Goal: Navigation & Orientation: Find specific page/section

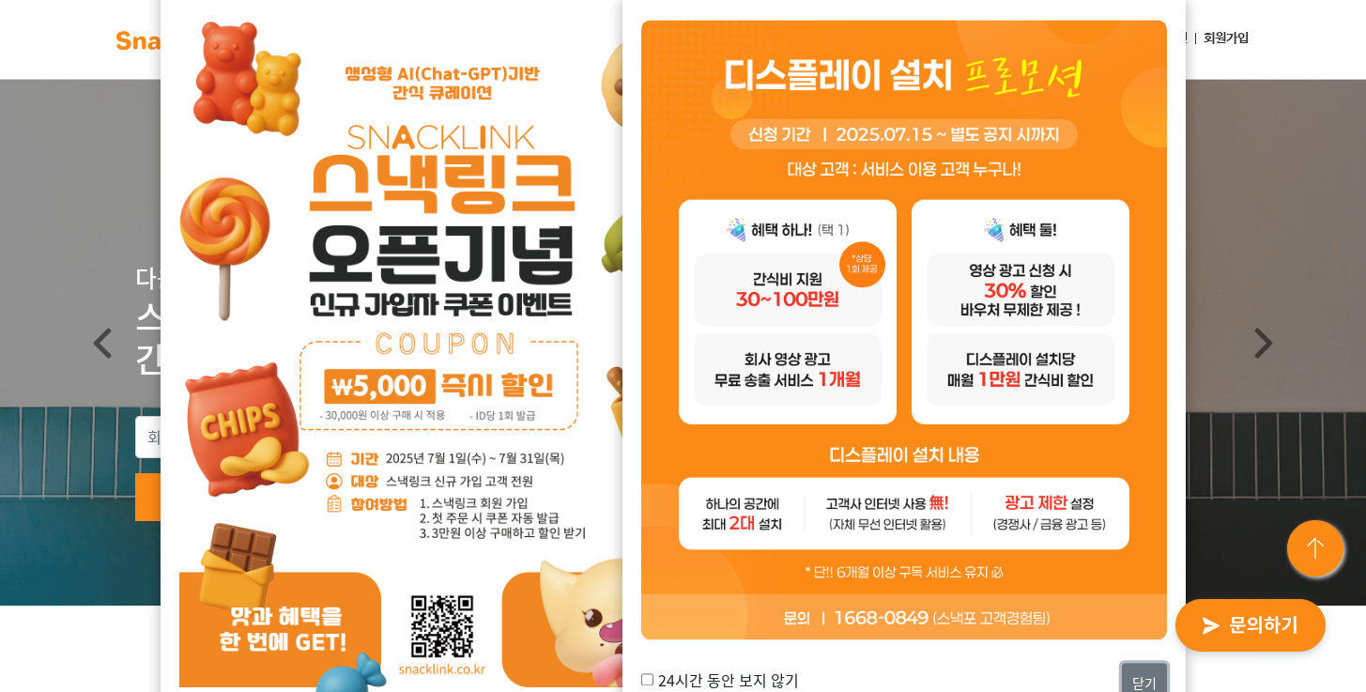
click at [1150, 683] on button "닫기" at bounding box center [1144, 684] width 45 height 40
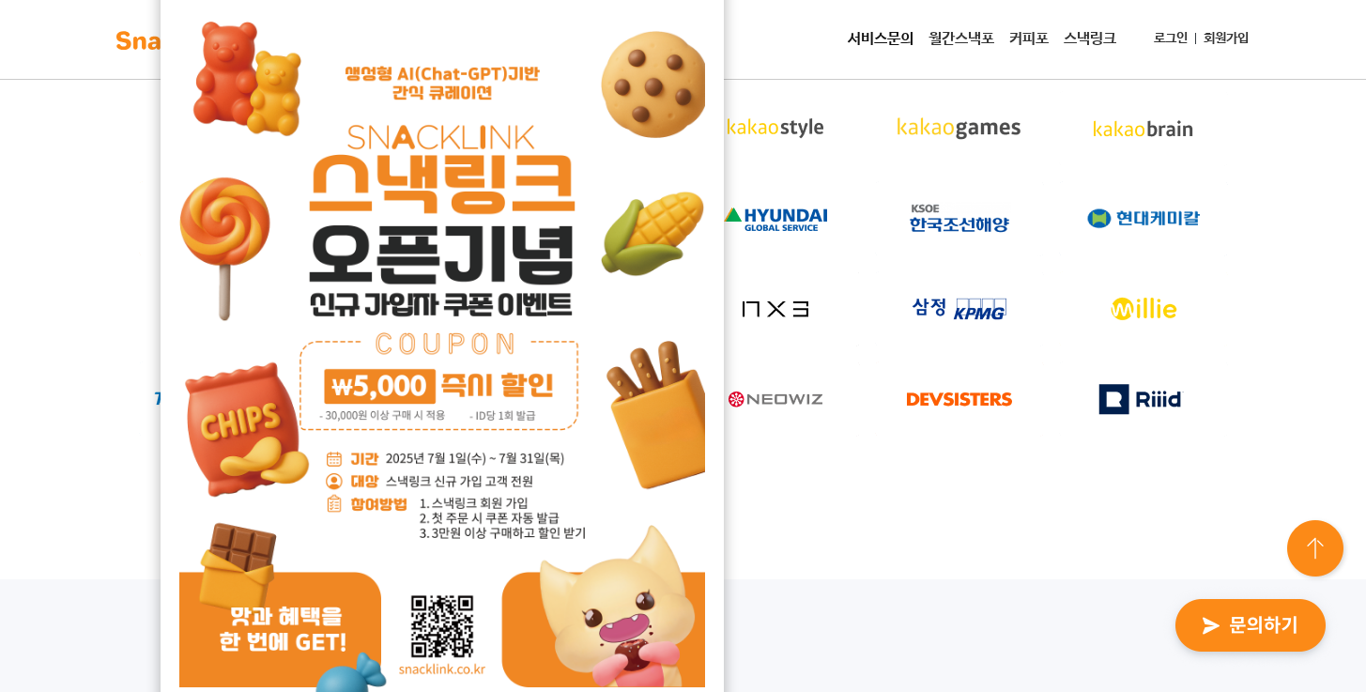
scroll to position [697, 0]
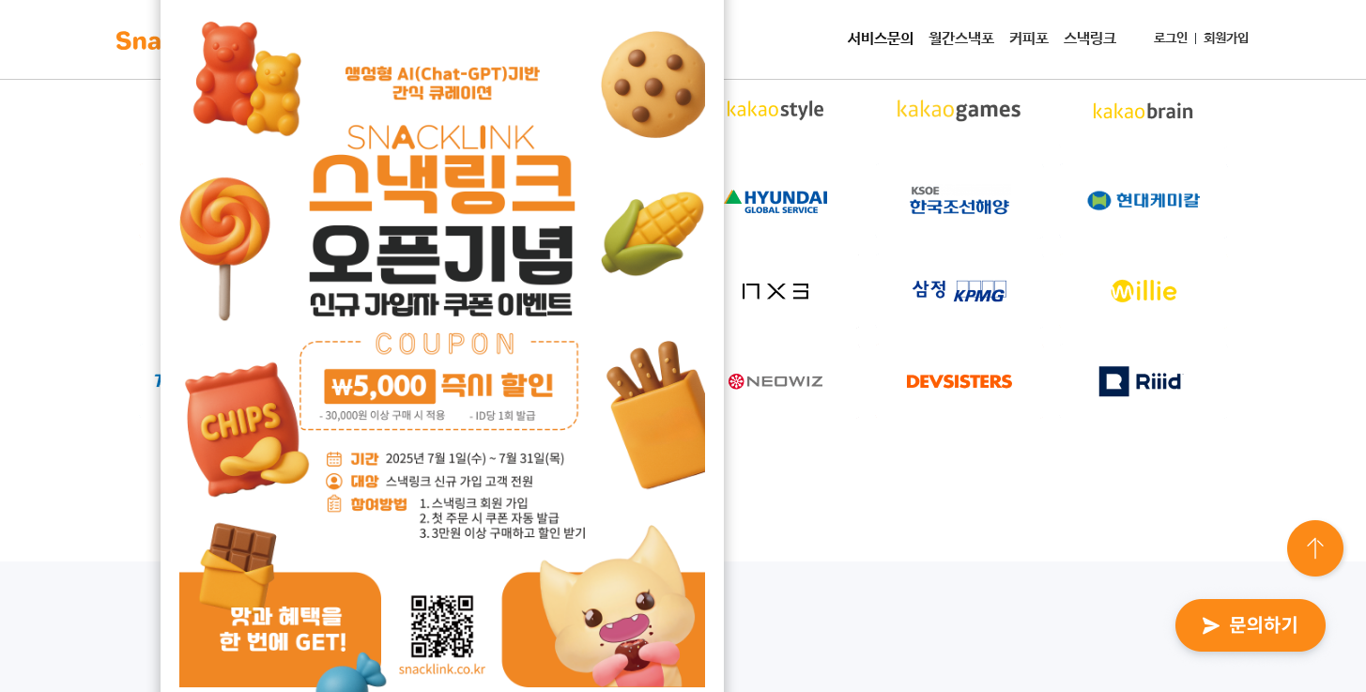
click at [823, 543] on div "업계의 리더 기업들과 함께 만들어갑니다!" at bounding box center [683, 234] width 1366 height 653
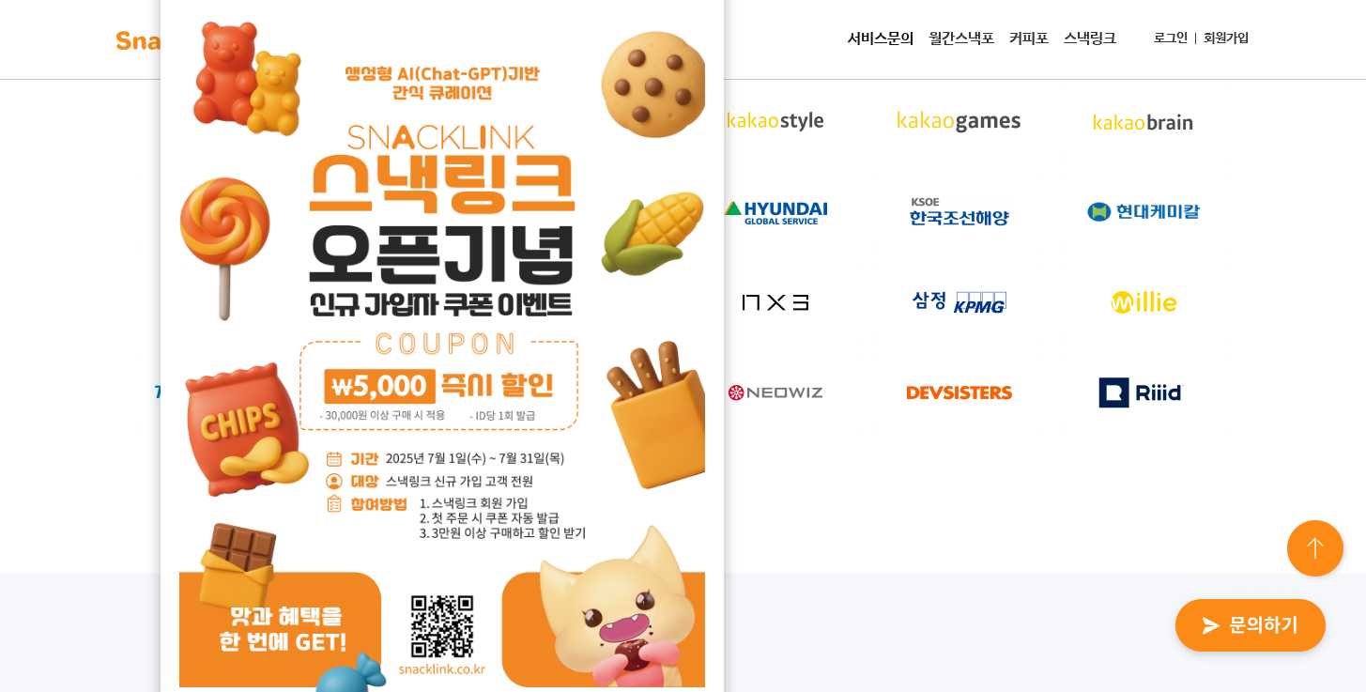
click at [566, 153] on img at bounding box center [442, 366] width 526 height 743
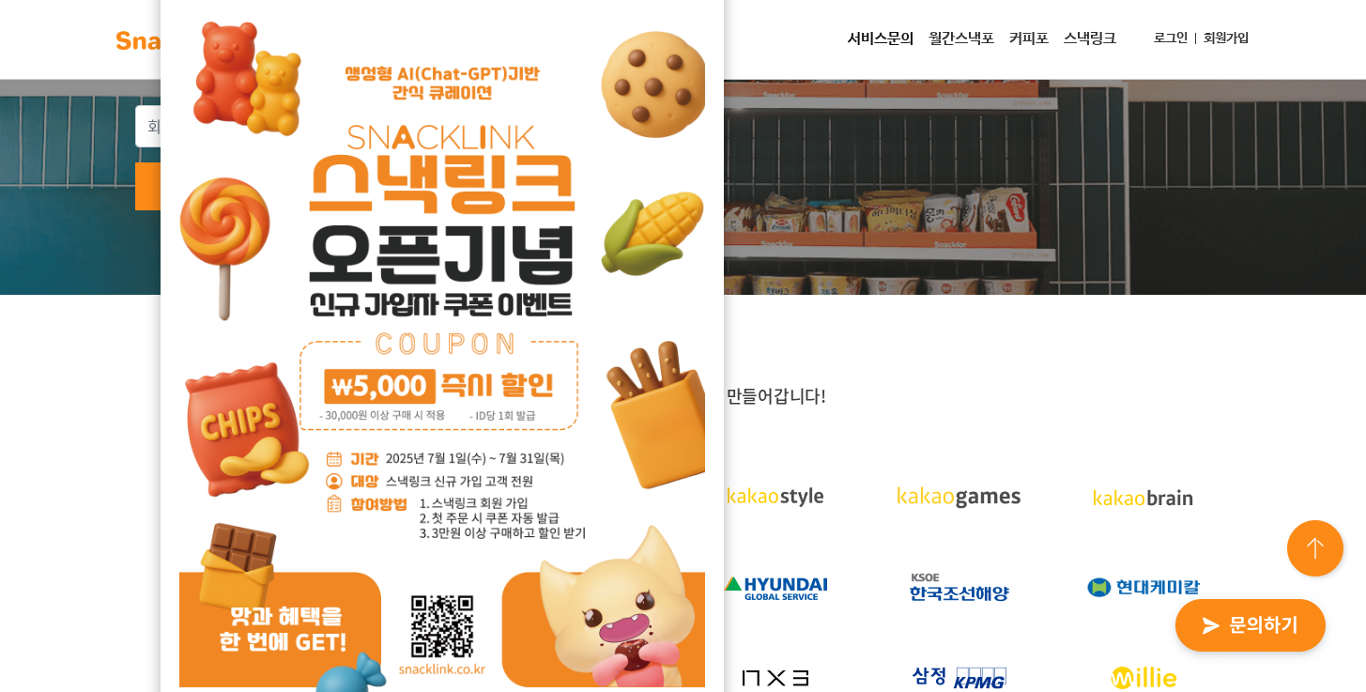
scroll to position [0, 0]
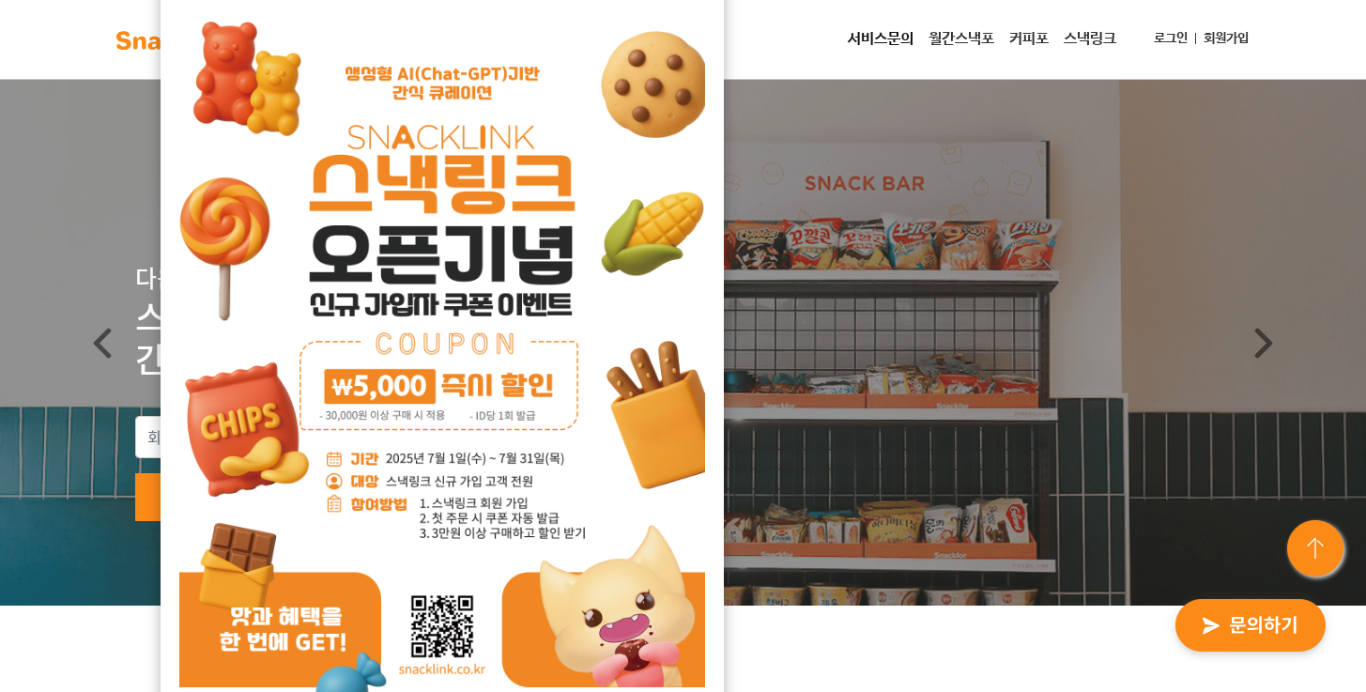
click at [343, 683] on img at bounding box center [442, 366] width 526 height 743
drag, startPoint x: 536, startPoint y: 173, endPoint x: 561, endPoint y: 178, distance: 26.0
click at [536, 172] on img at bounding box center [442, 366] width 526 height 743
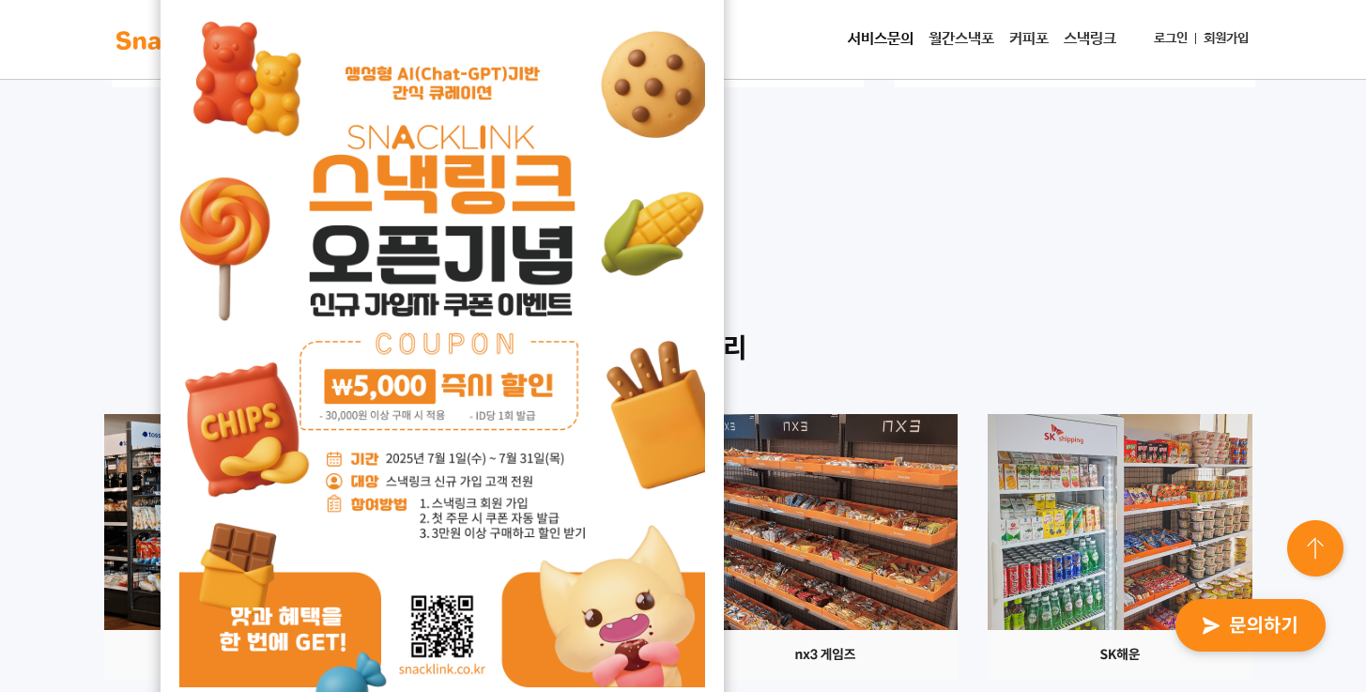
click at [552, 276] on img at bounding box center [442, 366] width 526 height 743
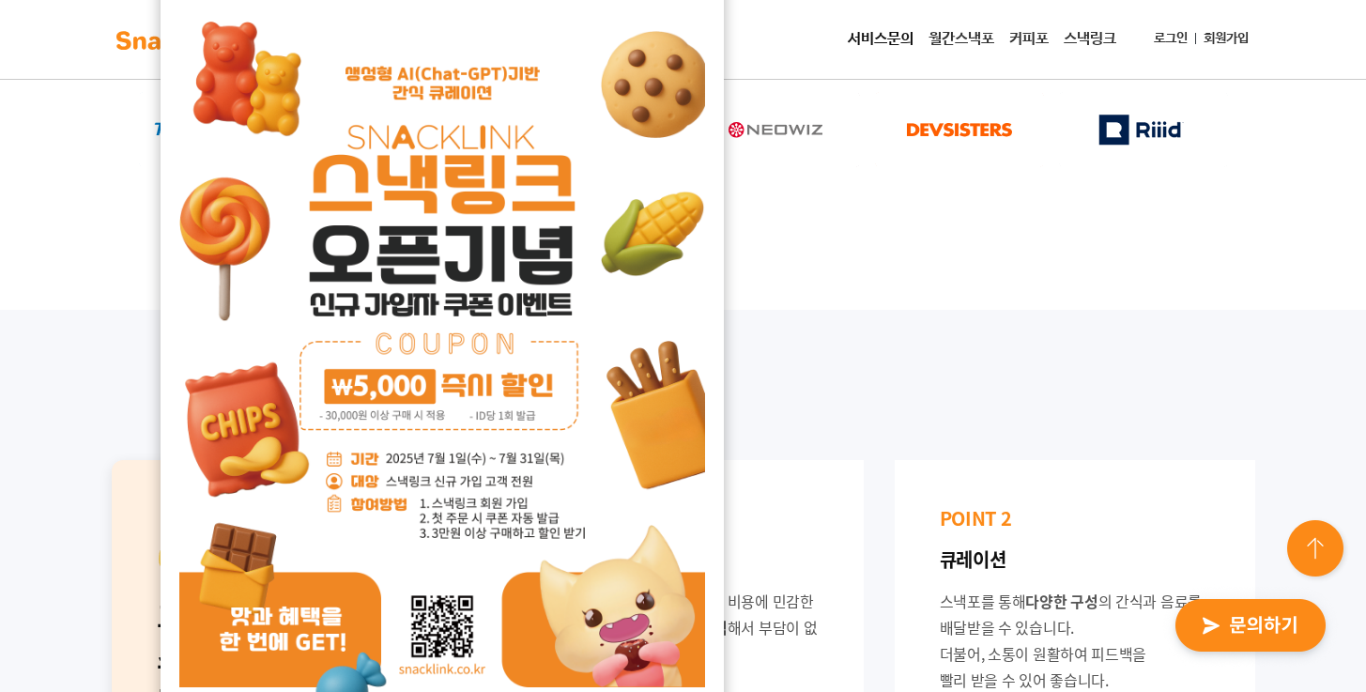
scroll to position [720, 0]
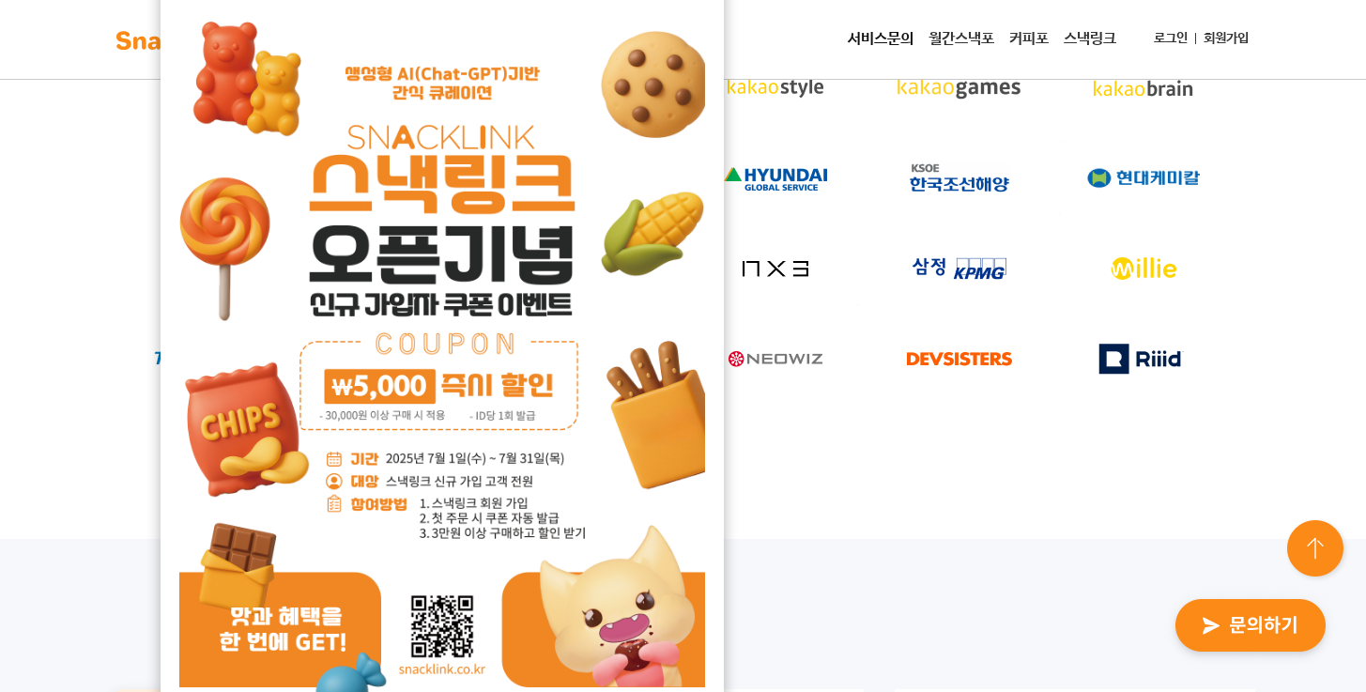
click at [511, 267] on img at bounding box center [442, 366] width 526 height 743
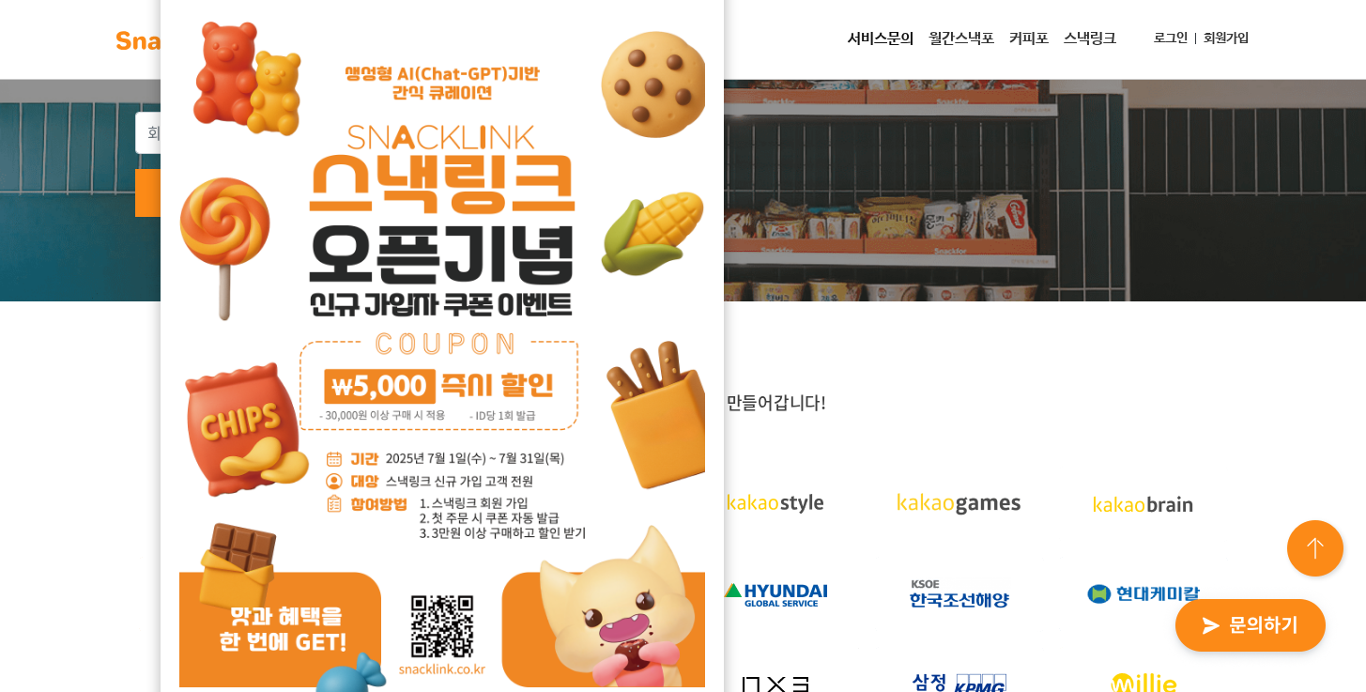
scroll to position [282, 0]
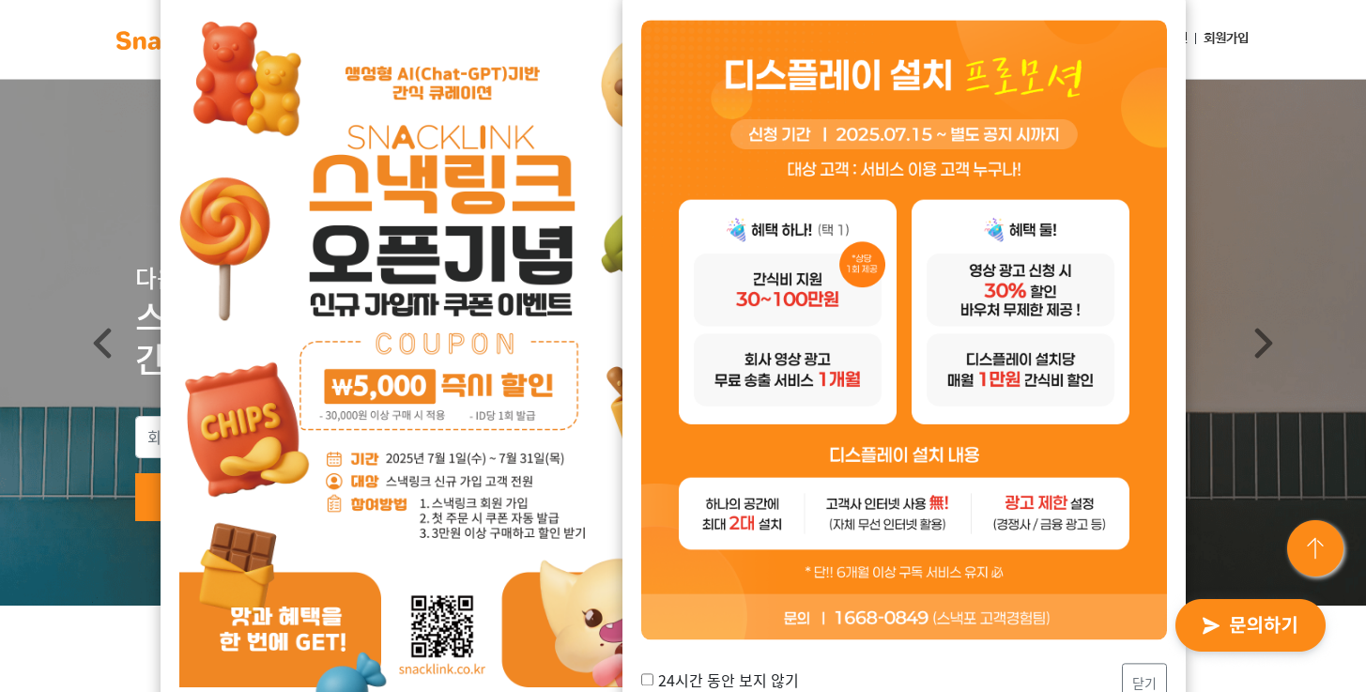
click at [807, 670] on div "24시간 동안 보지 않기 닫기" at bounding box center [904, 684] width 526 height 40
click at [719, 684] on label "24시간 동안 보지 않기" at bounding box center [720, 679] width 158 height 23
click at [653, 684] on input "24시간 동안 보지 않기" at bounding box center [647, 680] width 12 height 12
checkbox input "true"
drag, startPoint x: 1141, startPoint y: 674, endPoint x: 1122, endPoint y: 618, distance: 59.7
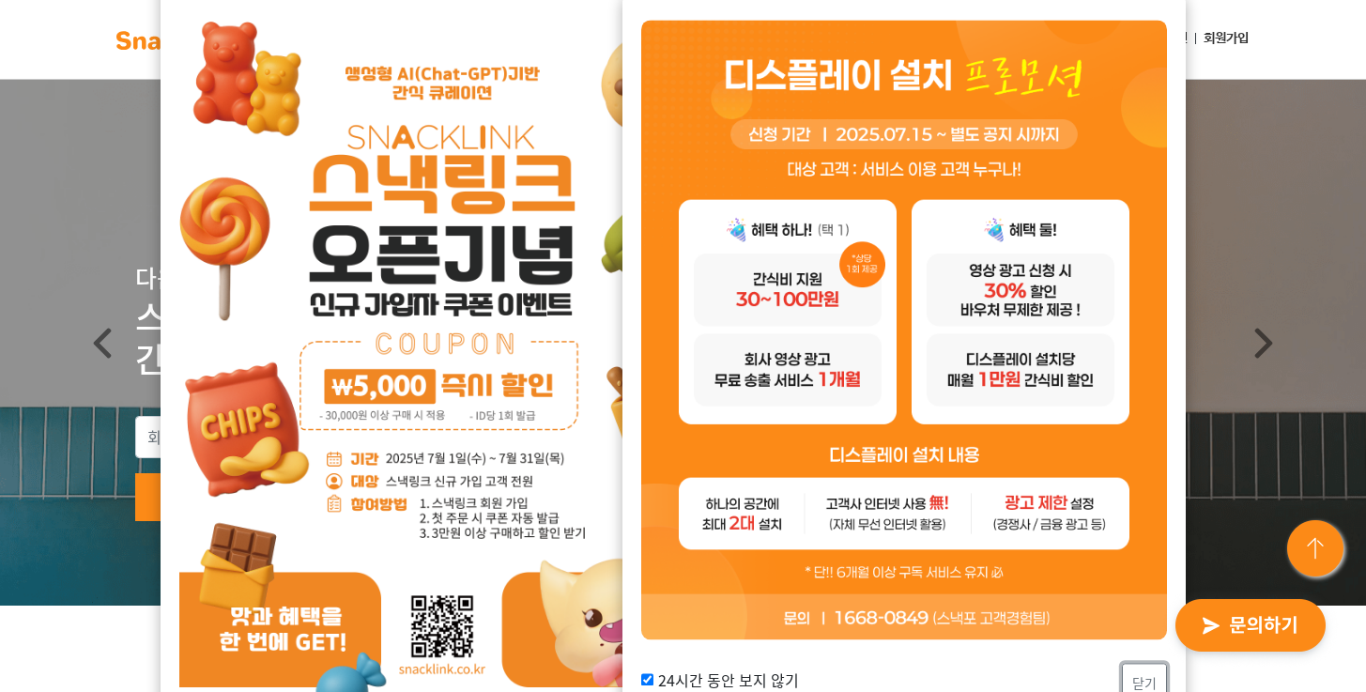
click at [1139, 673] on button "닫기" at bounding box center [1144, 684] width 45 height 40
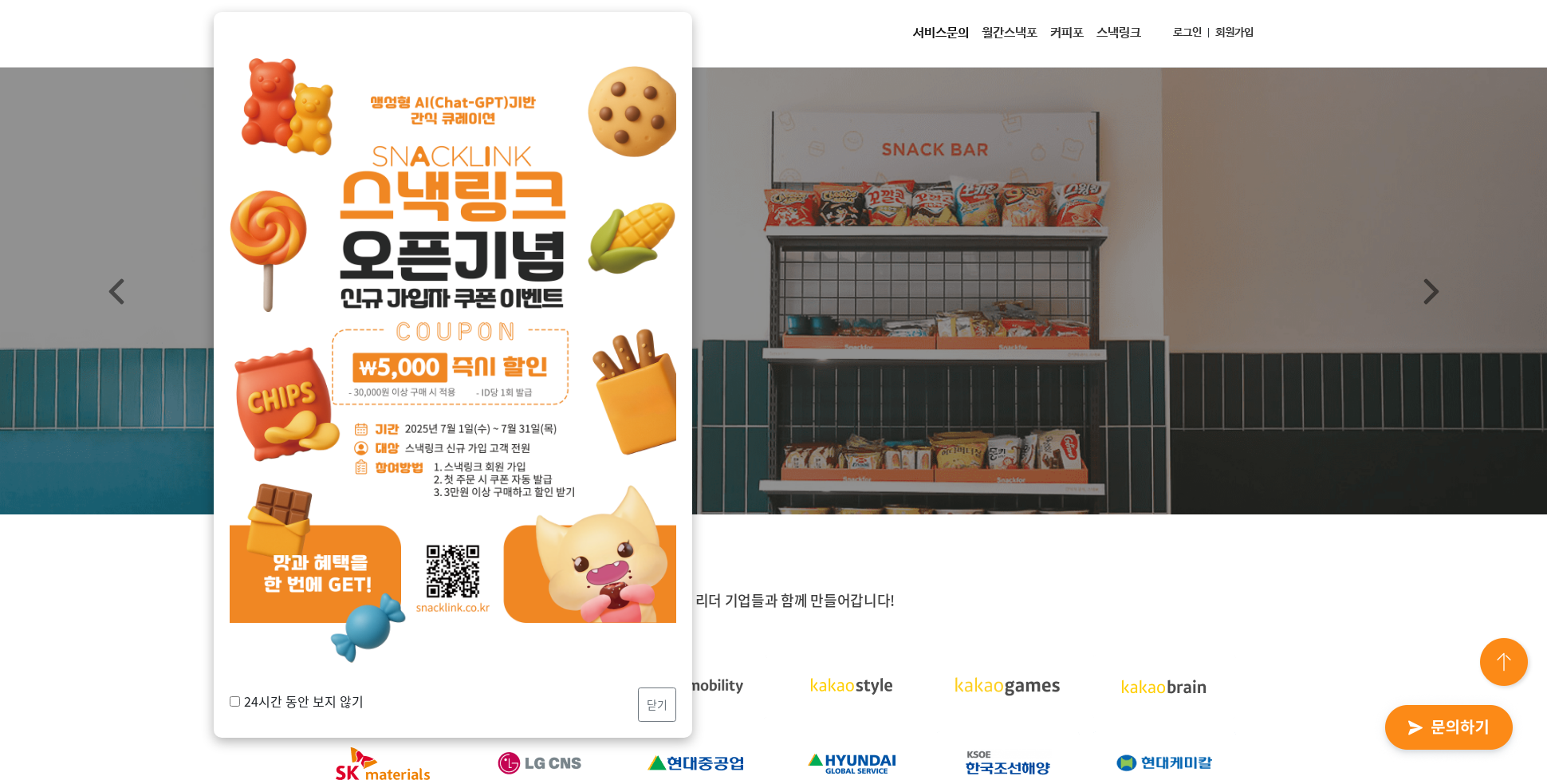
click at [320, 587] on label "24시간 동안 보지 않기" at bounding box center [296, 701] width 134 height 20
click at [240, 587] on input "24시간 동안 보지 않기" at bounding box center [234, 701] width 10 height 10
checkbox input "true"
click at [661, 587] on button "닫기" at bounding box center [657, 704] width 38 height 34
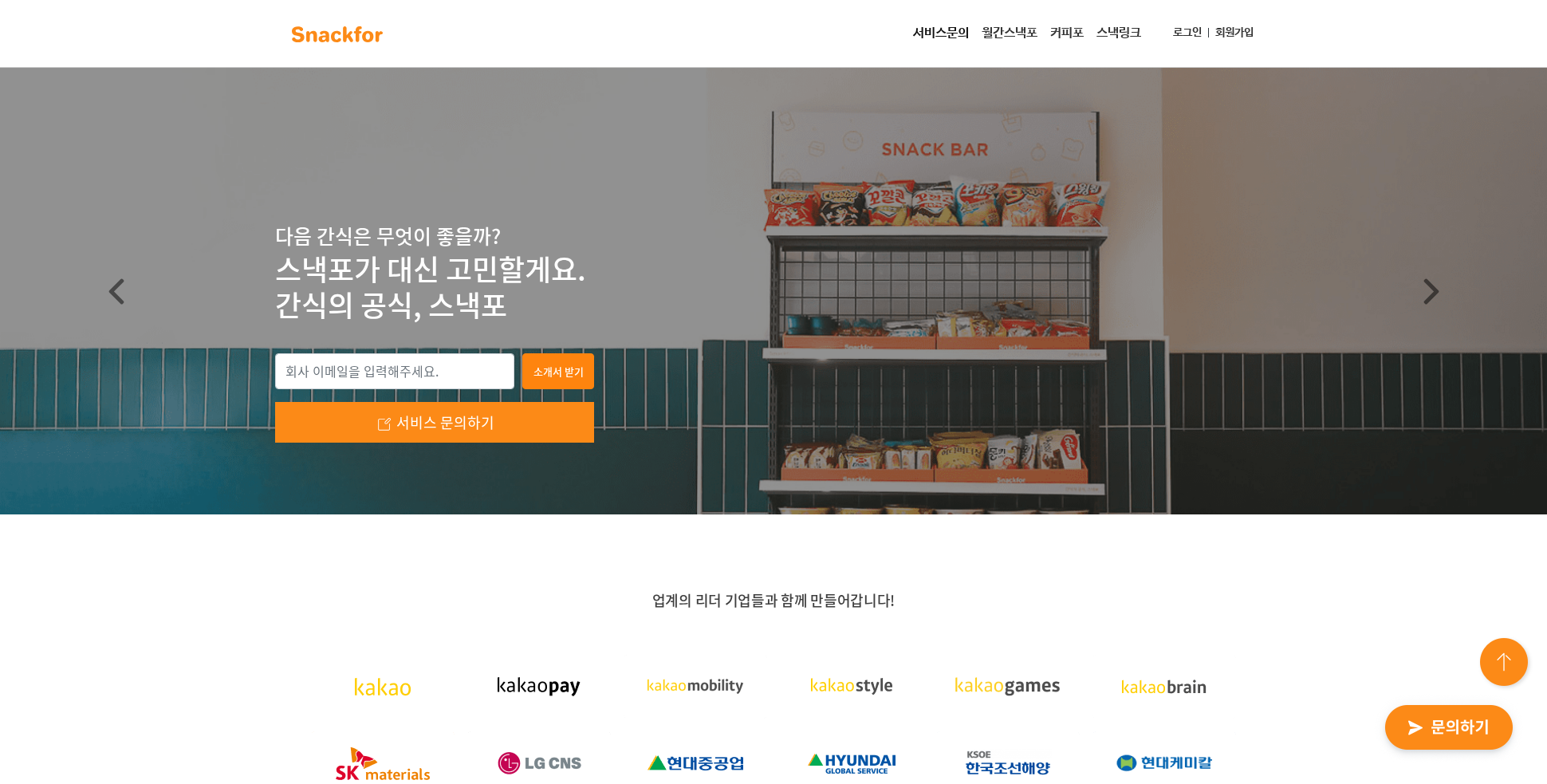
click at [1013, 33] on link "월간스낵포" at bounding box center [1009, 34] width 69 height 32
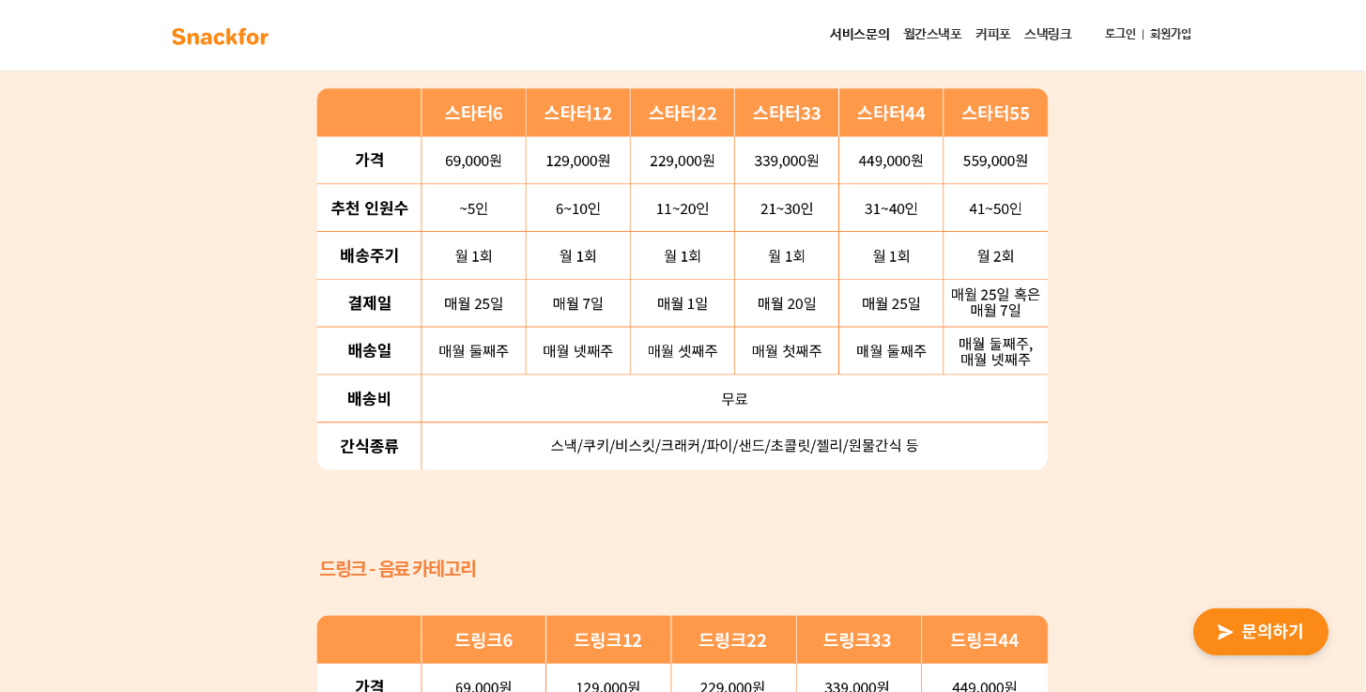
scroll to position [1960, 0]
